Goal: Task Accomplishment & Management: Complete application form

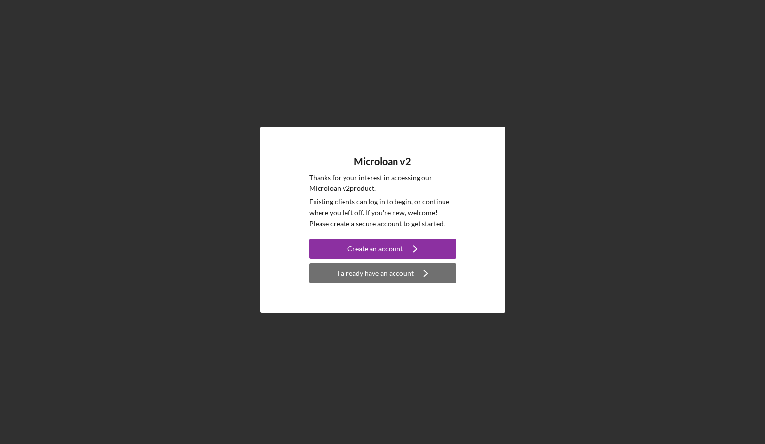
click at [402, 273] on div "I already have an account" at bounding box center [375, 273] width 76 height 20
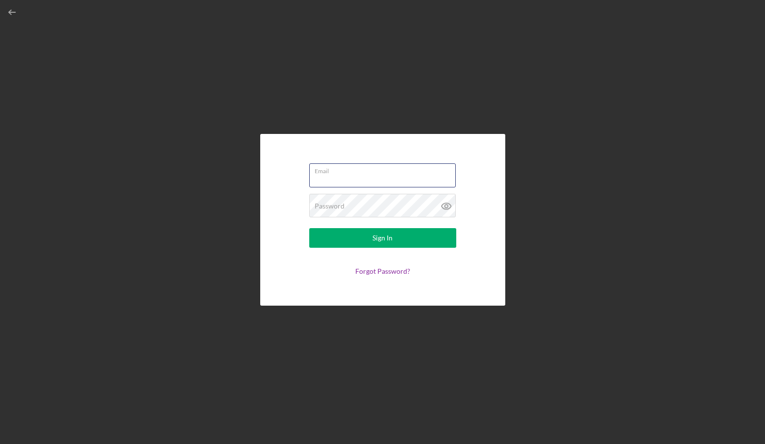
type input "[PERSON_NAME][EMAIL_ADDRESS][DOMAIN_NAME]"
click at [444, 206] on icon at bounding box center [446, 206] width 25 height 25
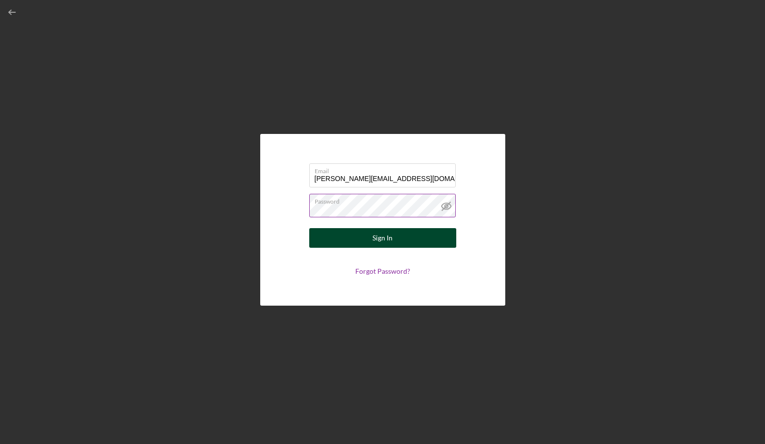
click at [401, 238] on button "Sign In" at bounding box center [382, 238] width 147 height 20
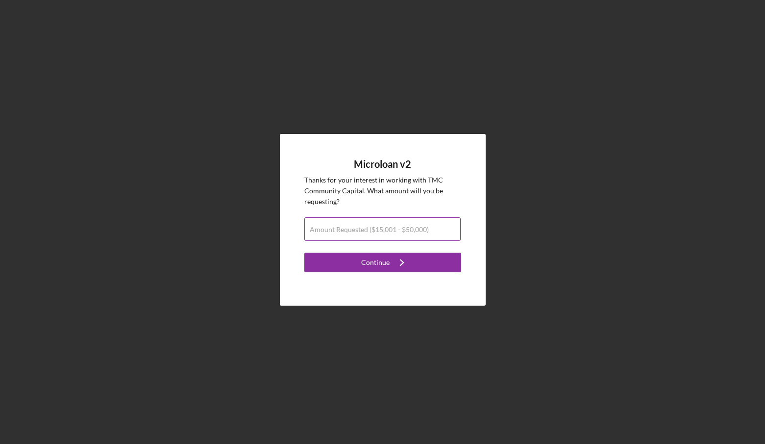
click at [408, 228] on label "Amount Requested ($15,001 - $50,000)" at bounding box center [369, 230] width 119 height 8
click at [408, 228] on input "Amount Requested ($15,001 - $50,000)" at bounding box center [382, 229] width 156 height 24
type input "$50,000"
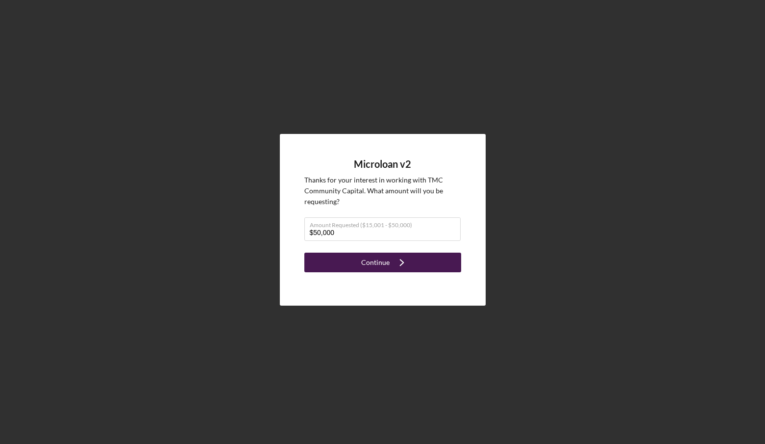
click at [400, 262] on icon "Icon/Navigate" at bounding box center [402, 262] width 25 height 25
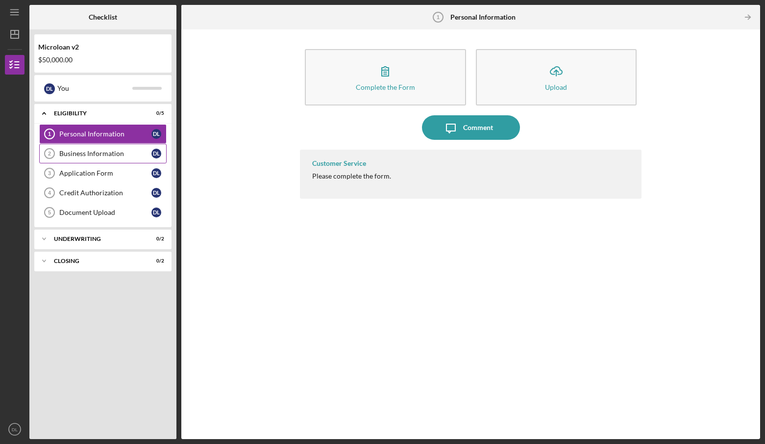
click at [119, 154] on div "Business Information" at bounding box center [105, 154] width 92 height 8
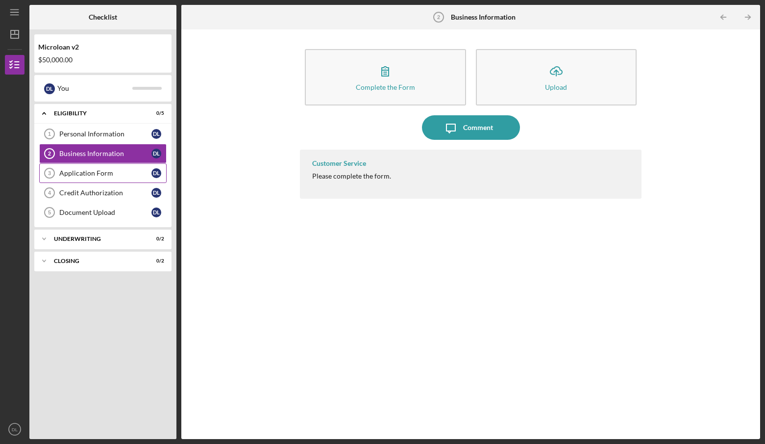
click at [117, 169] on div "Application Form" at bounding box center [105, 173] width 92 height 8
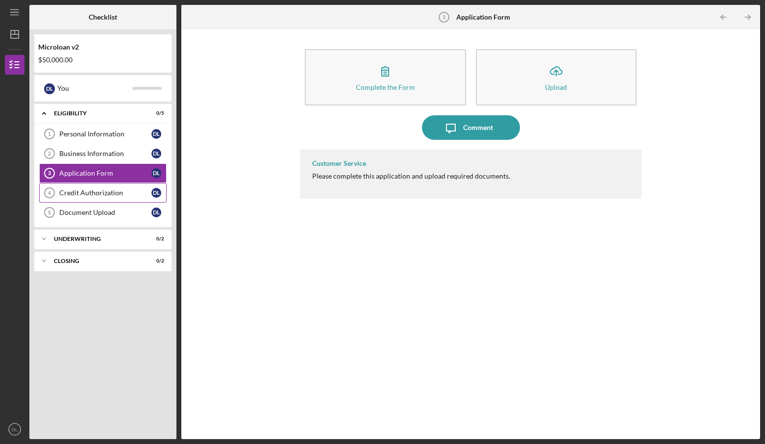
click at [105, 189] on div "Credit Authorization" at bounding box center [105, 193] width 92 height 8
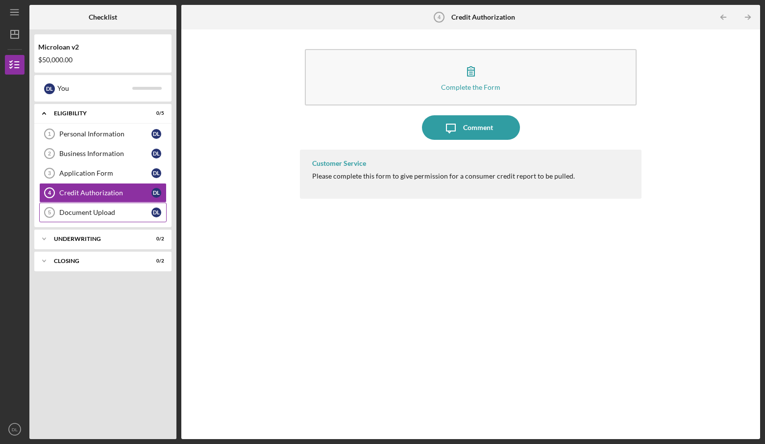
click at [105, 214] on div "Document Upload" at bounding box center [105, 212] width 92 height 8
